Goal: Register for event/course

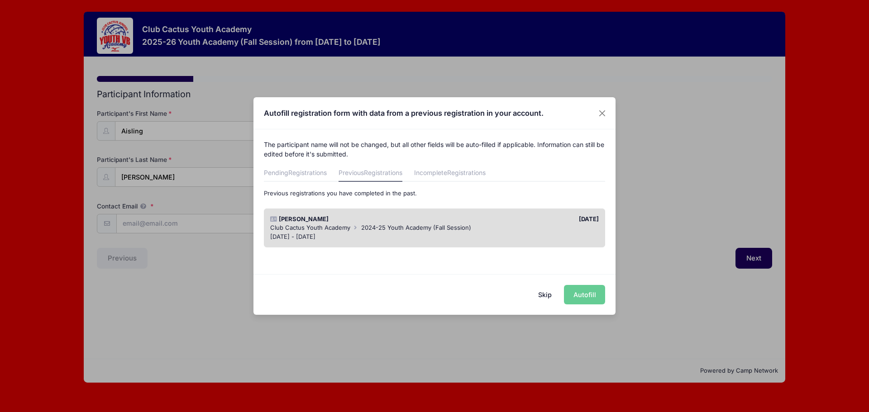
click at [588, 294] on div "Skip Autofill" at bounding box center [435, 294] width 362 height 40
click at [536, 223] on div "[DATE]" at bounding box center [519, 219] width 169 height 9
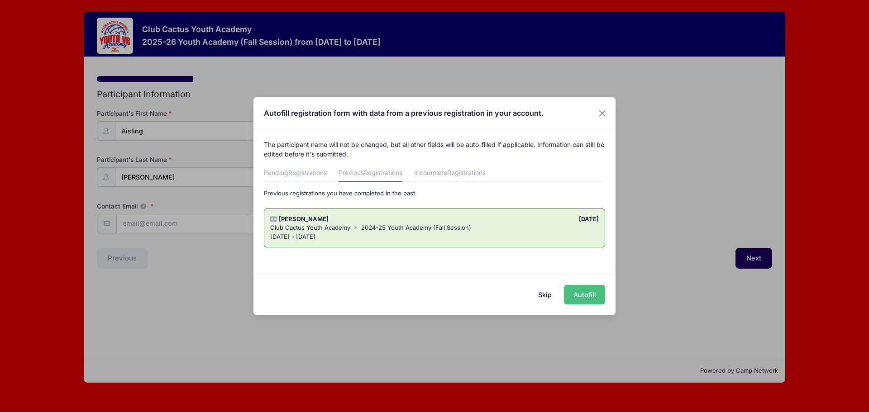
click at [589, 299] on button "Autofill" at bounding box center [584, 294] width 41 height 19
type input "[EMAIL_ADDRESS][DOMAIN_NAME]"
type input "8662 N Placita Del Cardo"
type input "[GEOGRAPHIC_DATA]"
select select "AZ"
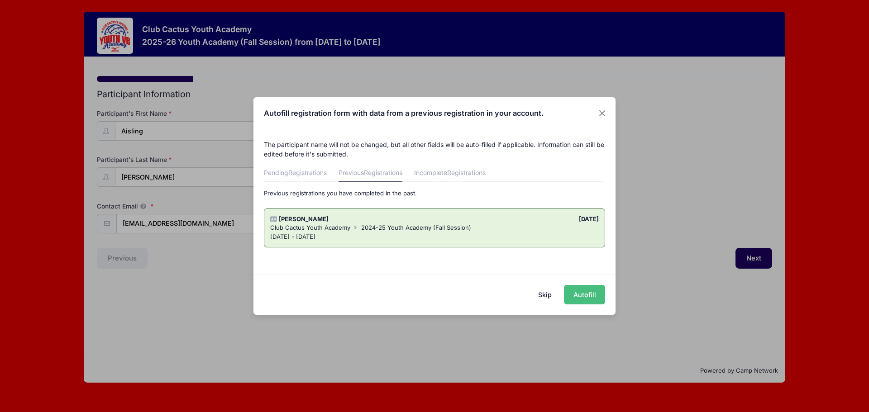
type input "85704"
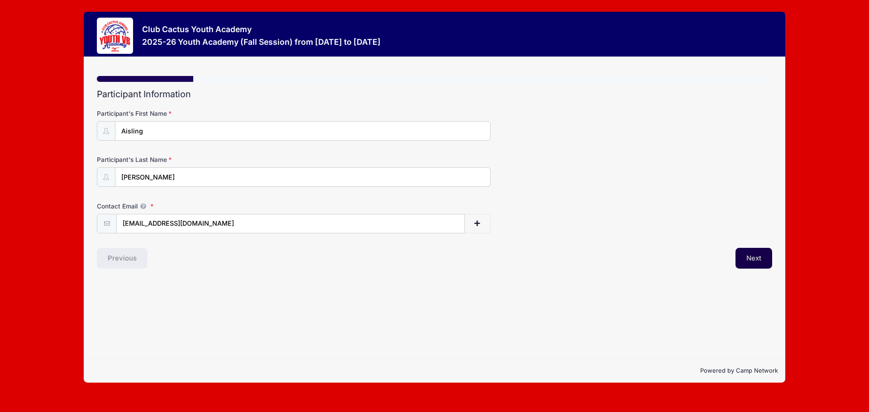
click at [742, 253] on button "Next" at bounding box center [754, 258] width 37 height 21
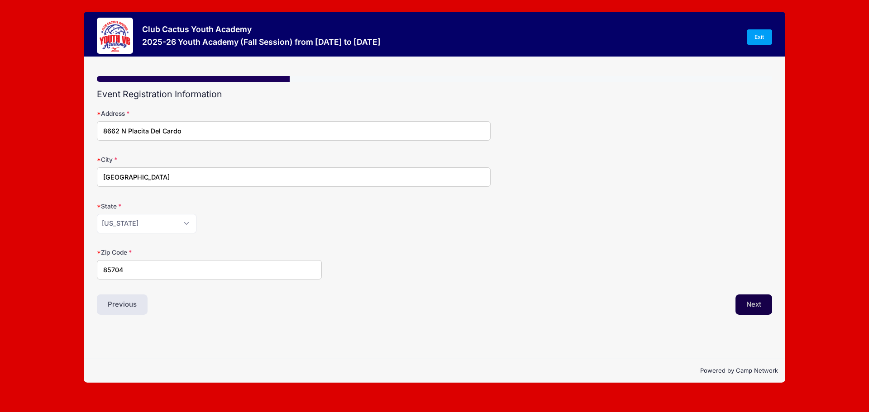
click at [751, 300] on button "Next" at bounding box center [754, 305] width 37 height 21
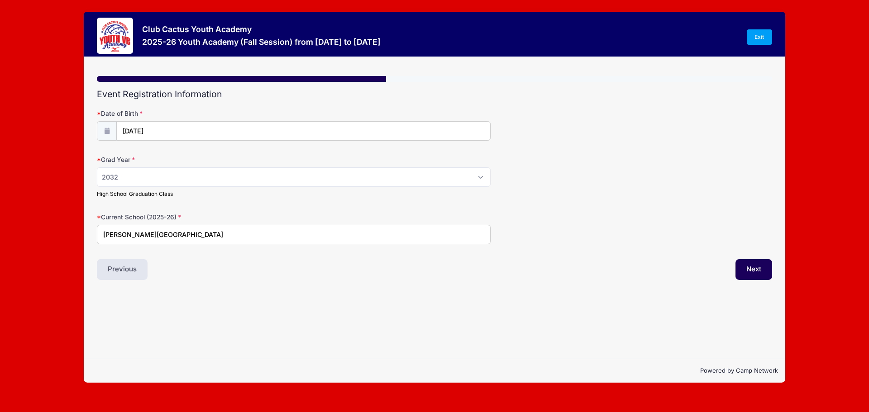
drag, startPoint x: 192, startPoint y: 232, endPoint x: 73, endPoint y: 204, distance: 122.0
click at [73, 204] on div "Club Cactus Youth Academy 2025-26 Youth Academy (Fall Session) from [DATE] to […" at bounding box center [435, 197] width 842 height 395
click at [105, 237] on input "[GEOGRAPHIC_DATA]" at bounding box center [294, 234] width 394 height 19
type input "[PERSON_NAME][GEOGRAPHIC_DATA]"
click at [744, 261] on button "Next" at bounding box center [754, 269] width 37 height 21
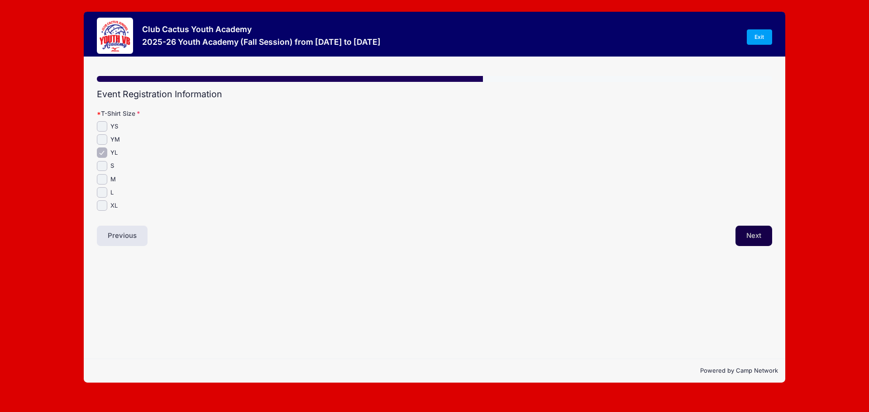
click at [749, 242] on button "Next" at bounding box center [754, 236] width 37 height 21
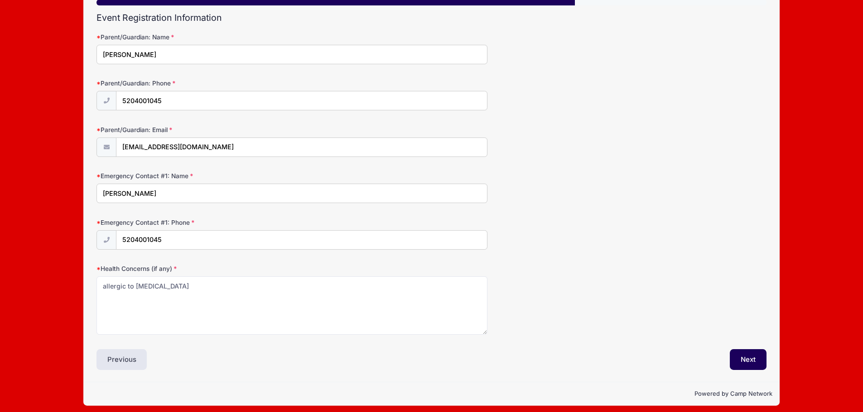
scroll to position [82, 0]
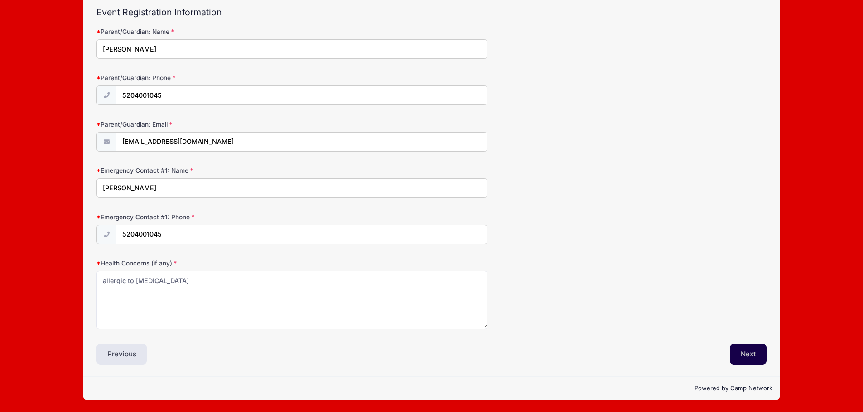
click at [749, 356] on button "Next" at bounding box center [747, 354] width 37 height 21
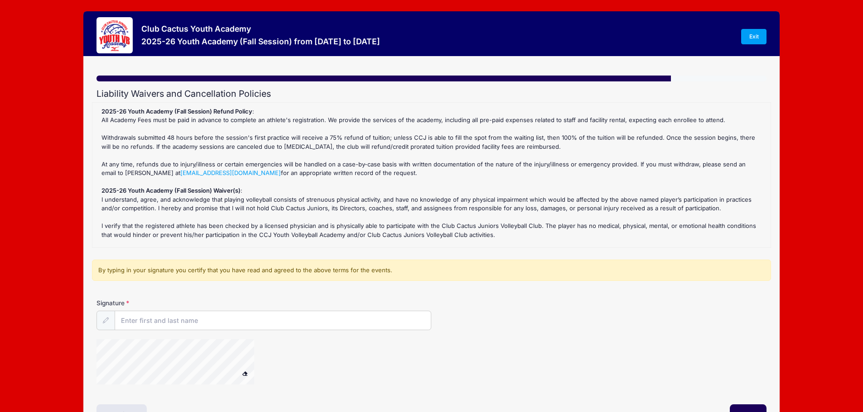
scroll to position [0, 0]
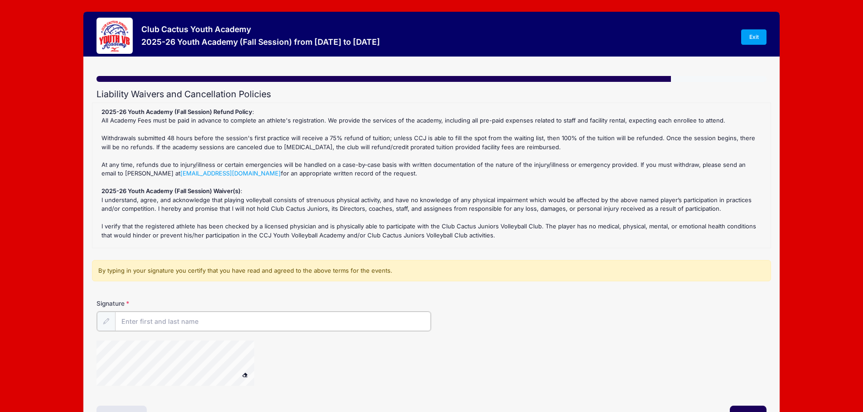
click at [220, 321] on input "Signature" at bounding box center [273, 321] width 316 height 19
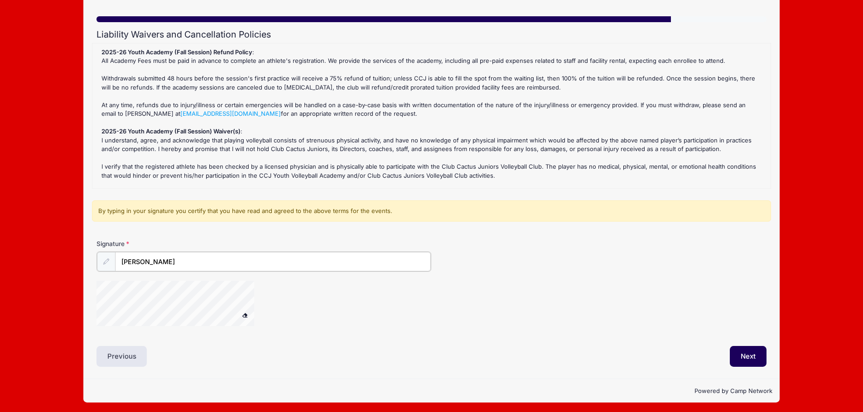
scroll to position [62, 0]
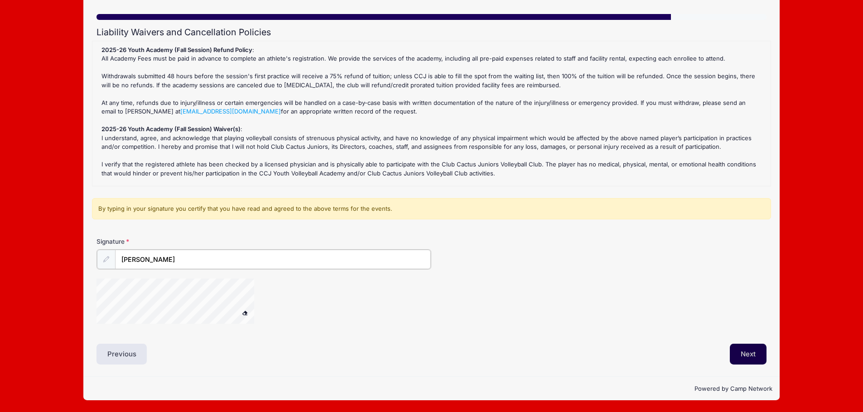
type input "[PERSON_NAME]"
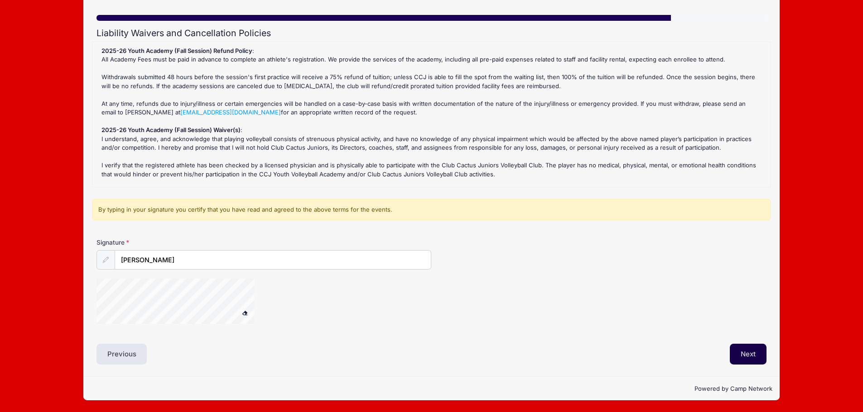
scroll to position [61, 0]
click at [752, 360] on button "Next" at bounding box center [747, 354] width 37 height 21
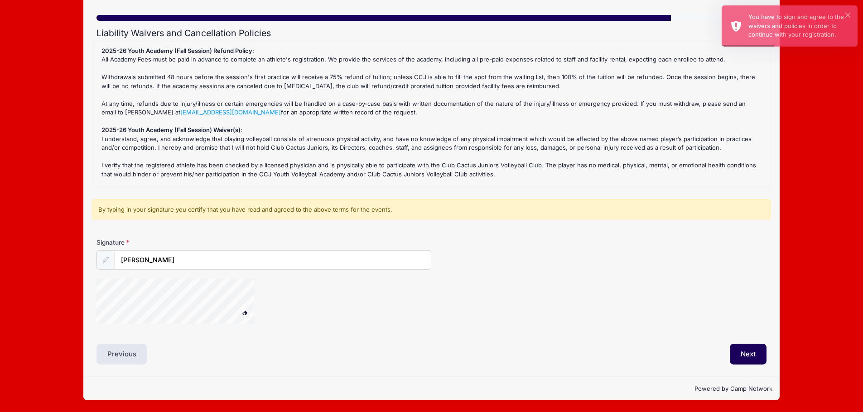
click at [244, 312] on span at bounding box center [245, 313] width 6 height 5
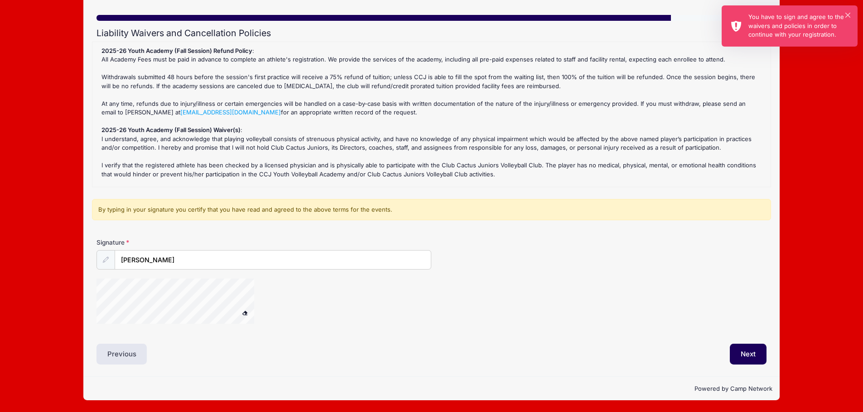
click at [850, 11] on div "× You have to sign and agree to the waivers and policies in order to continue w…" at bounding box center [789, 25] width 136 height 41
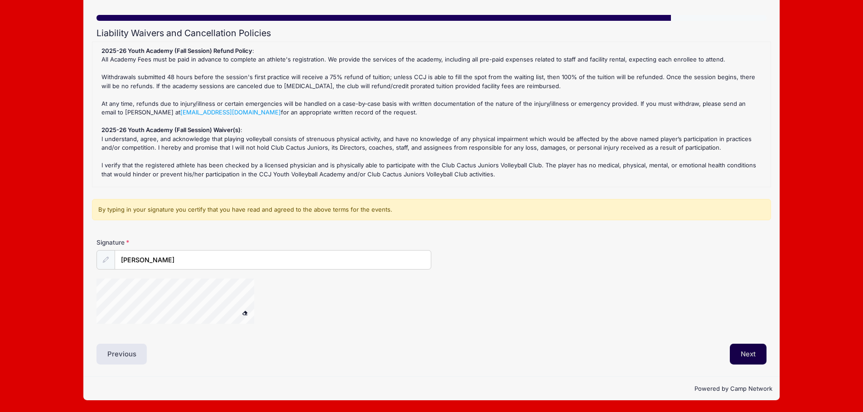
click at [755, 354] on button "Next" at bounding box center [747, 354] width 37 height 21
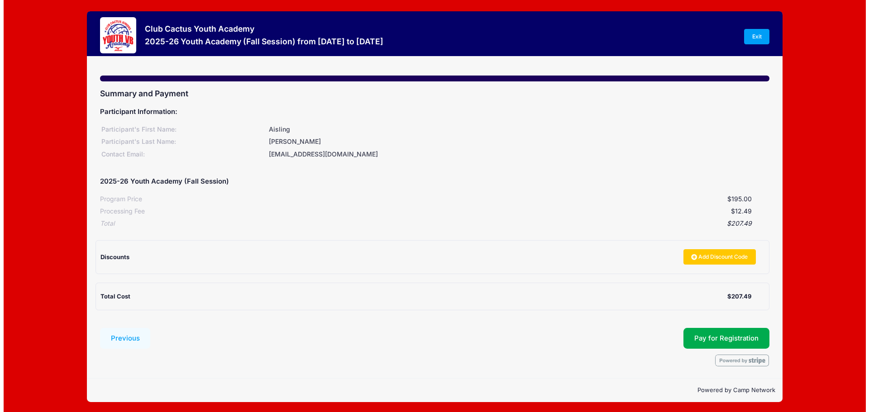
scroll to position [0, 0]
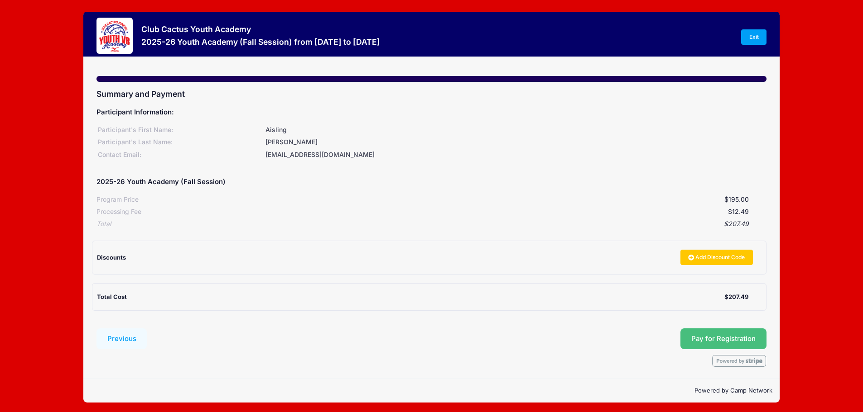
click at [733, 343] on span "Pay for Registration" at bounding box center [723, 339] width 64 height 8
